Goal: Information Seeking & Learning: Learn about a topic

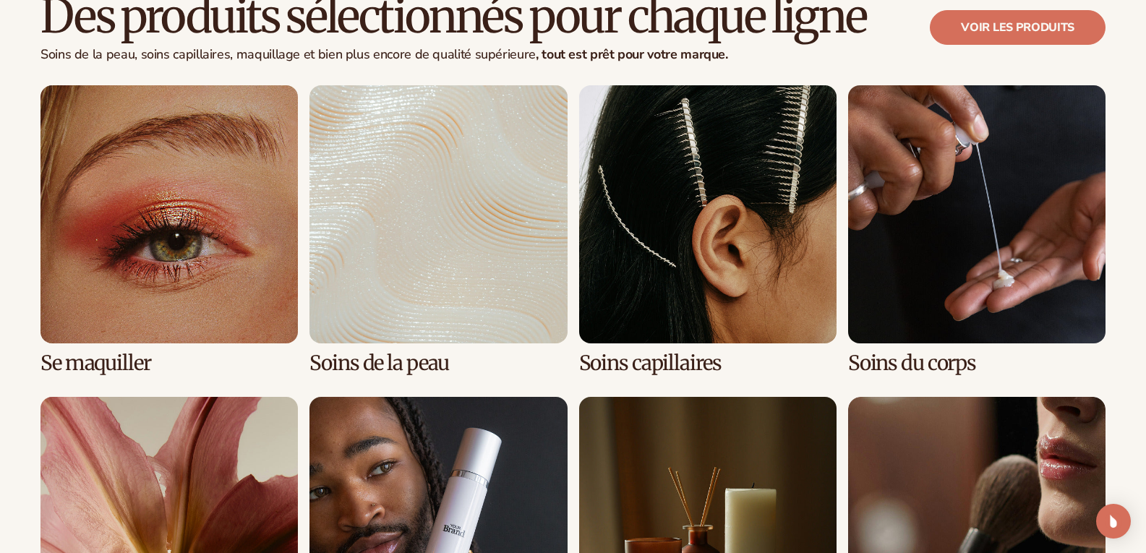
scroll to position [2917, 0]
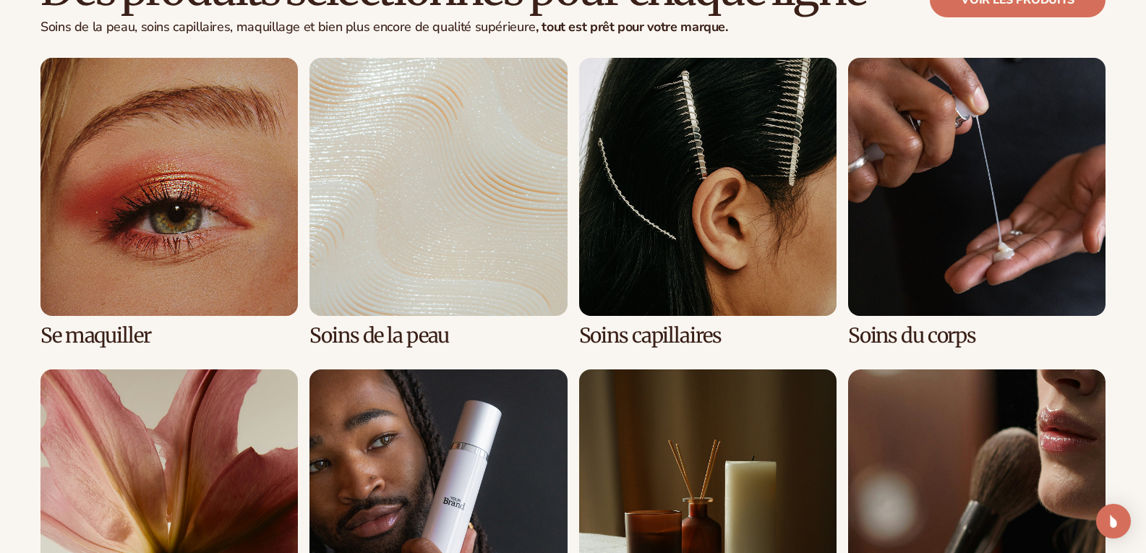
click at [218, 263] on link "1 / 8" at bounding box center [168, 202] width 257 height 289
click at [211, 219] on link "1 / 8" at bounding box center [168, 202] width 257 height 289
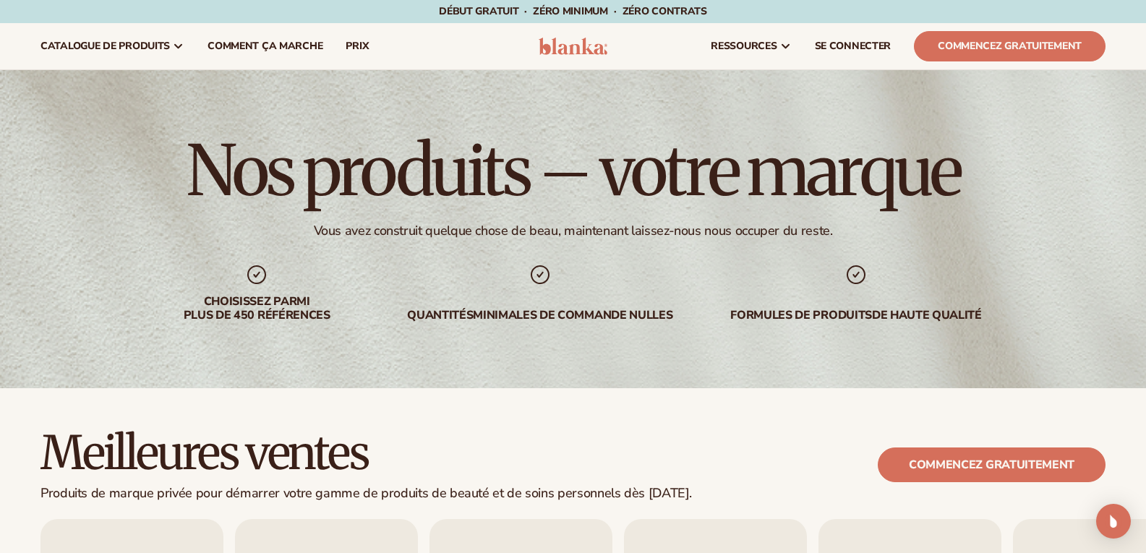
click at [1146, 45] on html "Accéder au contenu Début gratuit · ZÉRO minimum · ZÉRO contrats · Début gratuit…" at bounding box center [573, 276] width 1146 height 553
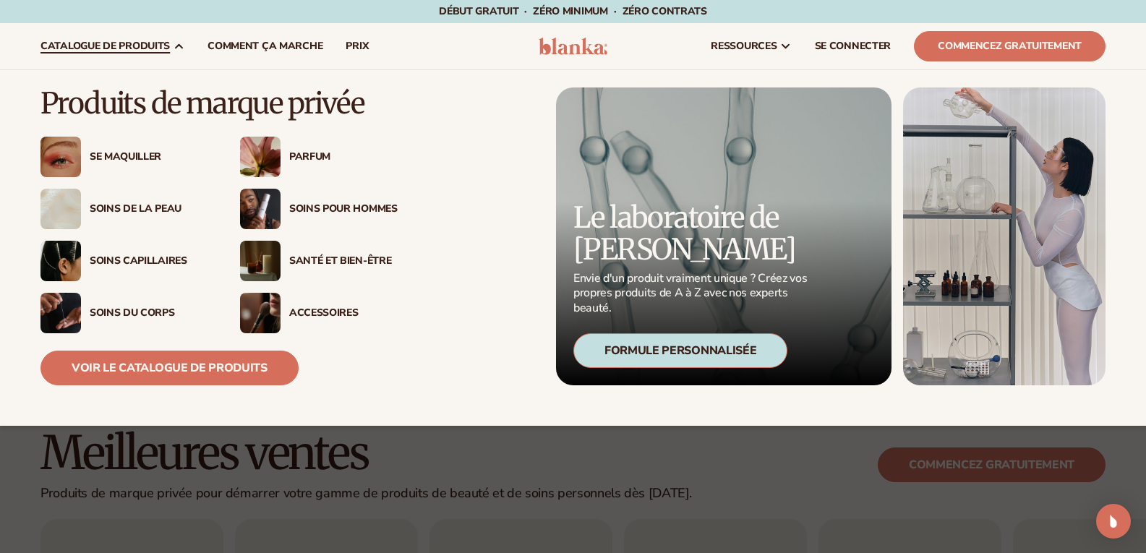
click at [158, 38] on link "catalogue de produits" at bounding box center [112, 46] width 167 height 46
click at [133, 367] on font "Voir le catalogue de produits" at bounding box center [170, 368] width 196 height 16
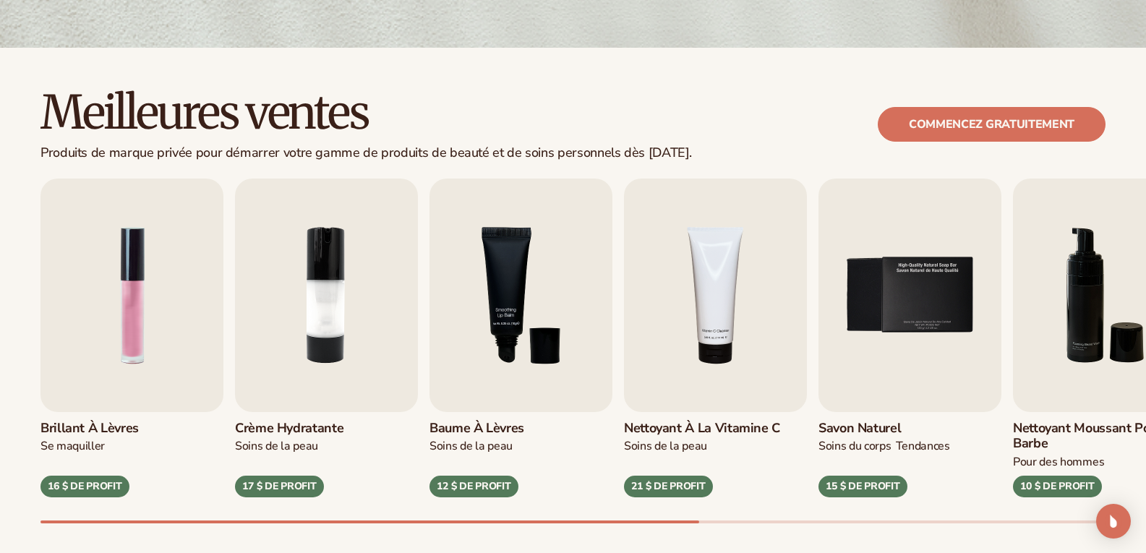
scroll to position [346, 0]
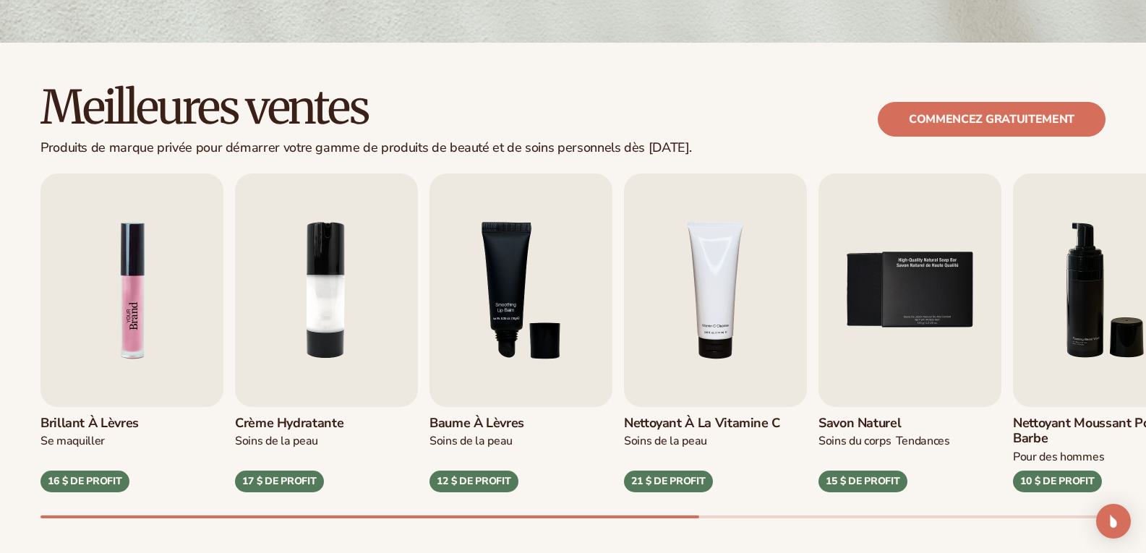
click at [146, 252] on img "1 / 9" at bounding box center [131, 291] width 183 height 234
click at [135, 284] on img "1 / 9" at bounding box center [131, 291] width 183 height 234
click at [85, 422] on font "Brillant à lèvres" at bounding box center [89, 422] width 98 height 17
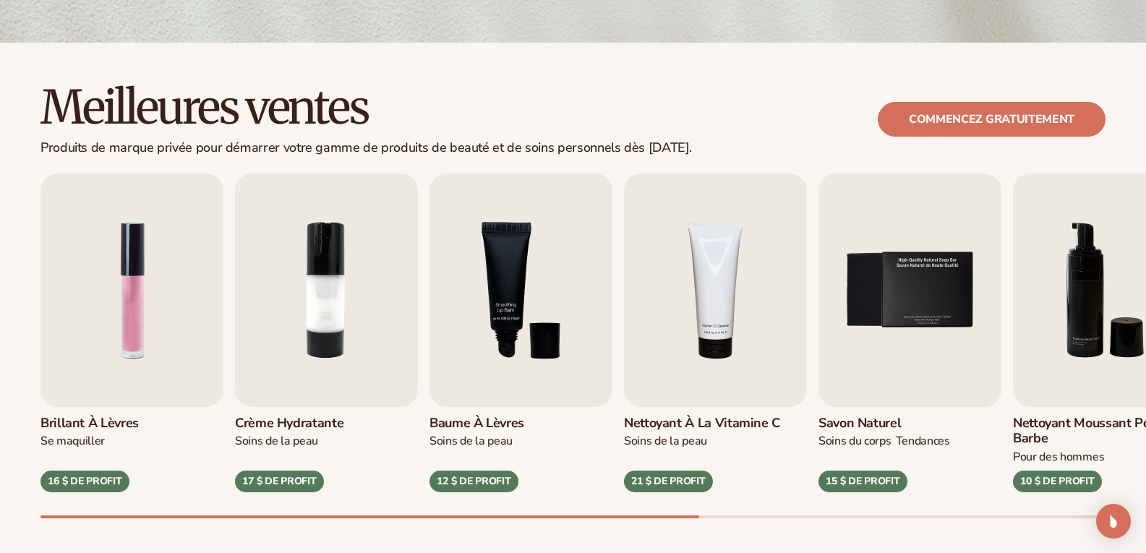
click at [85, 422] on font "Brillant à lèvres" at bounding box center [89, 422] width 98 height 17
click at [145, 310] on img "1 / 9" at bounding box center [131, 291] width 183 height 234
click at [77, 437] on font "SE MAQUILLER" at bounding box center [72, 441] width 64 height 16
click at [112, 365] on img "1 / 9" at bounding box center [131, 291] width 183 height 234
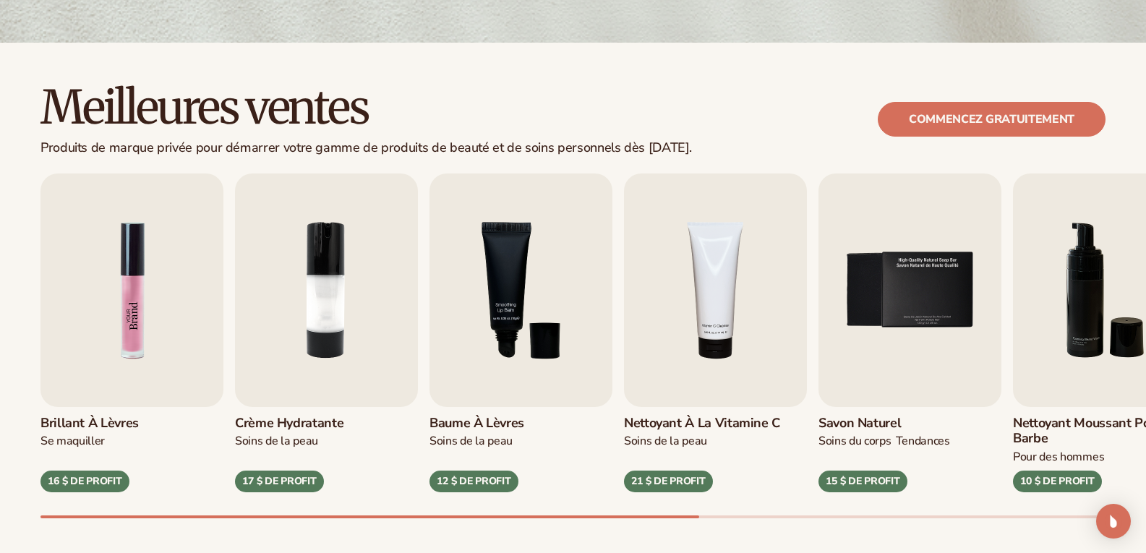
click at [87, 479] on link "Brillant à lèvres SE MAQUILLER 16 $ DE PROFIT" at bounding box center [131, 333] width 183 height 319
click at [87, 479] on font "16 $ DE PROFIT" at bounding box center [85, 481] width 74 height 14
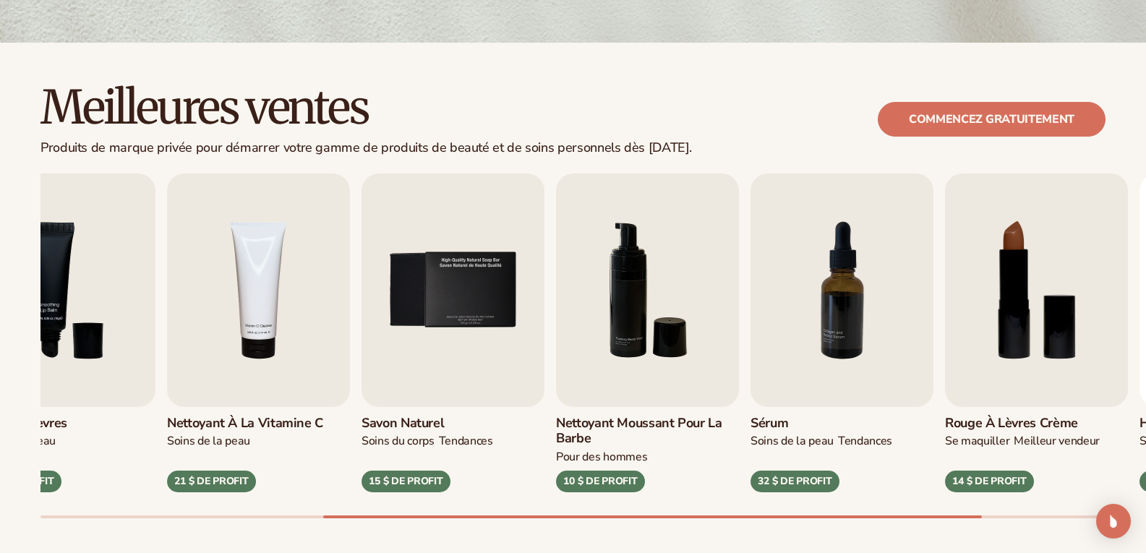
click at [868, 516] on div at bounding box center [652, 517] width 659 height 3
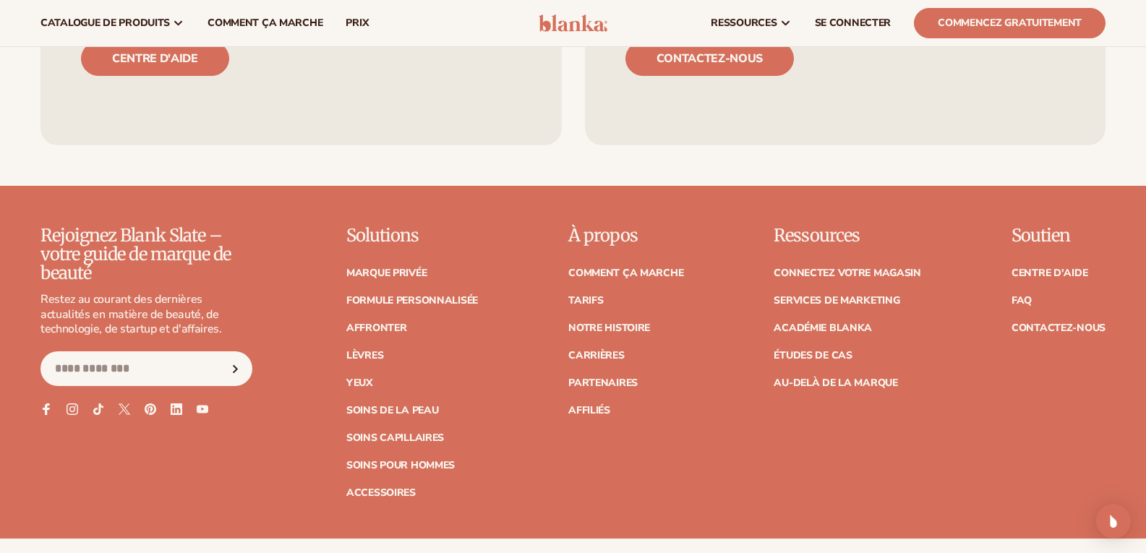
scroll to position [2514, 0]
